Goal: Find specific page/section: Find specific page/section

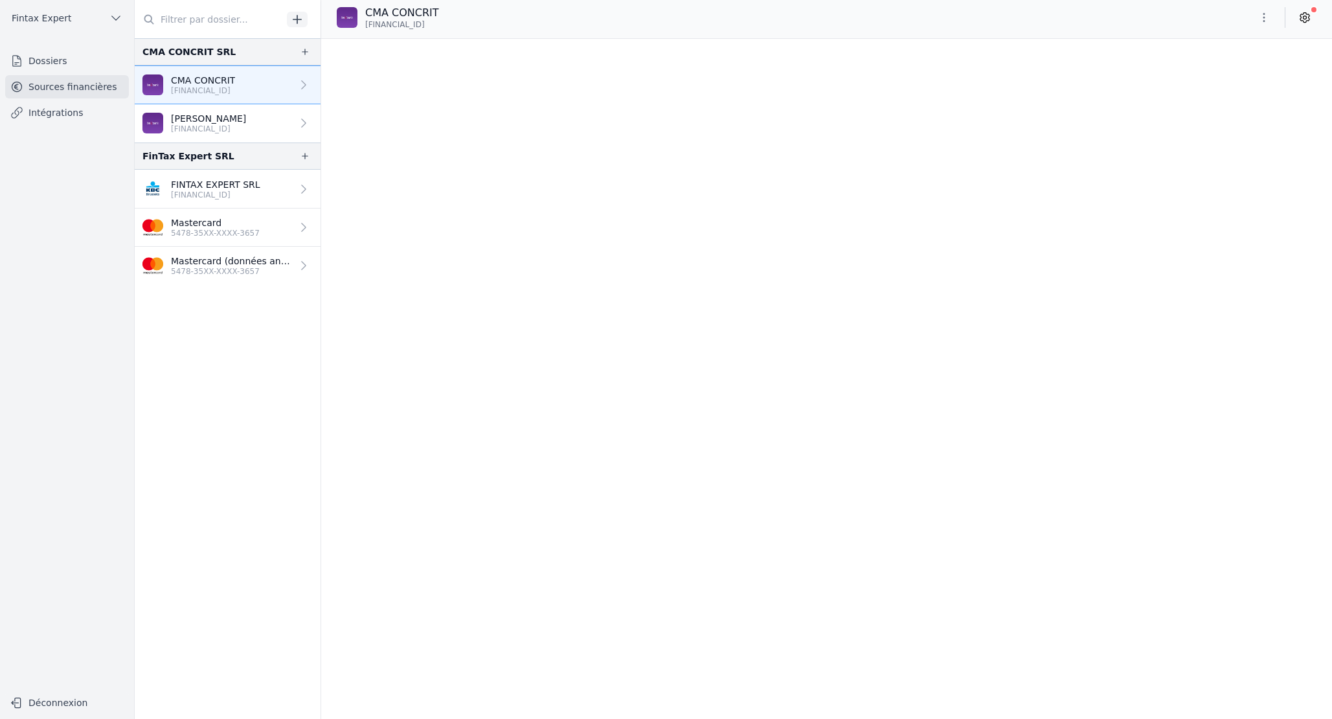
scroll to position [2138, 0]
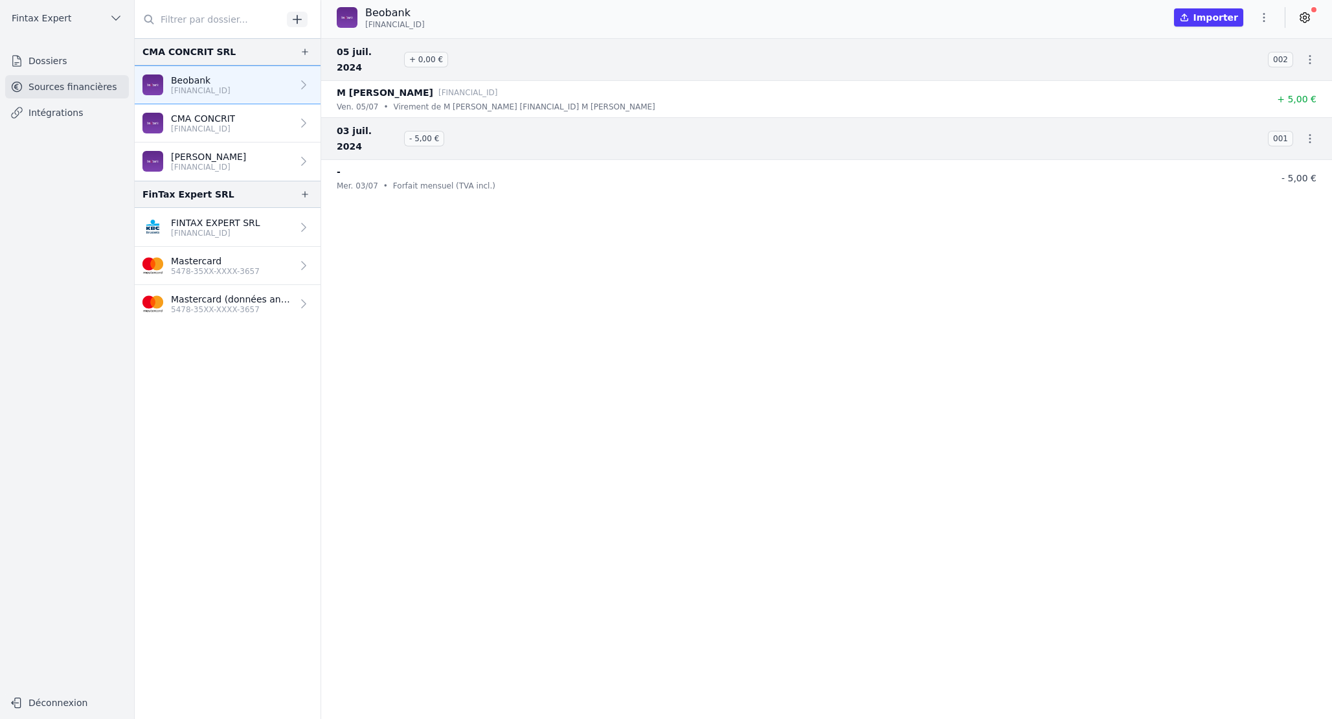
click at [224, 124] on p "[FINANCIAL_ID]" at bounding box center [203, 129] width 64 height 10
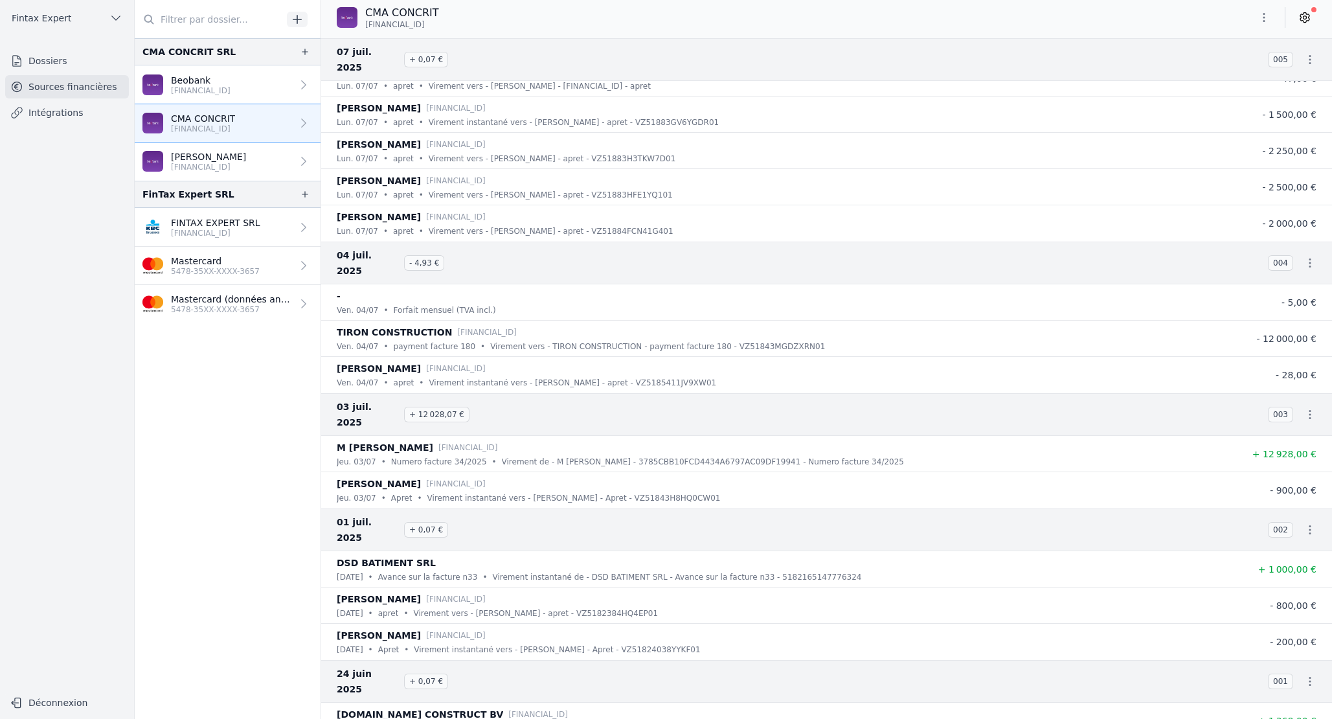
scroll to position [2138, 0]
click at [67, 115] on link "Intégrations" at bounding box center [67, 112] width 124 height 23
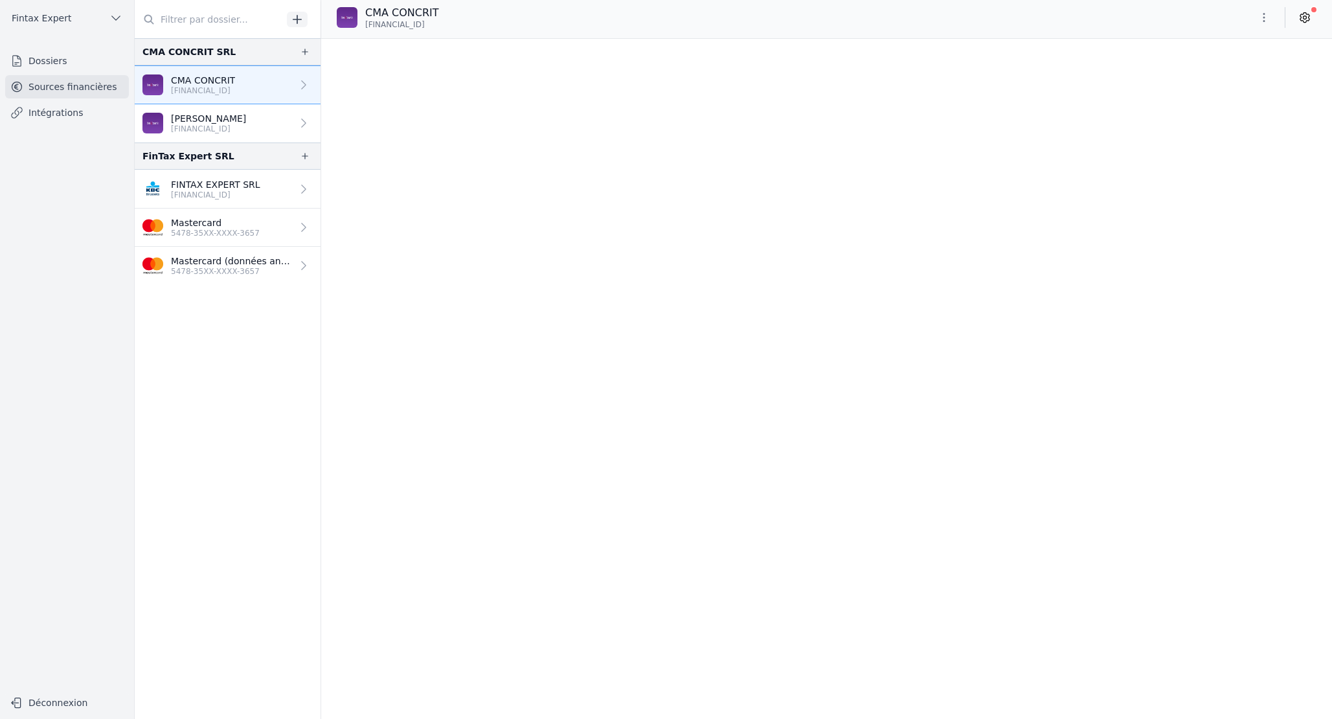
scroll to position [2137, 0]
